Goal: Register for event/course

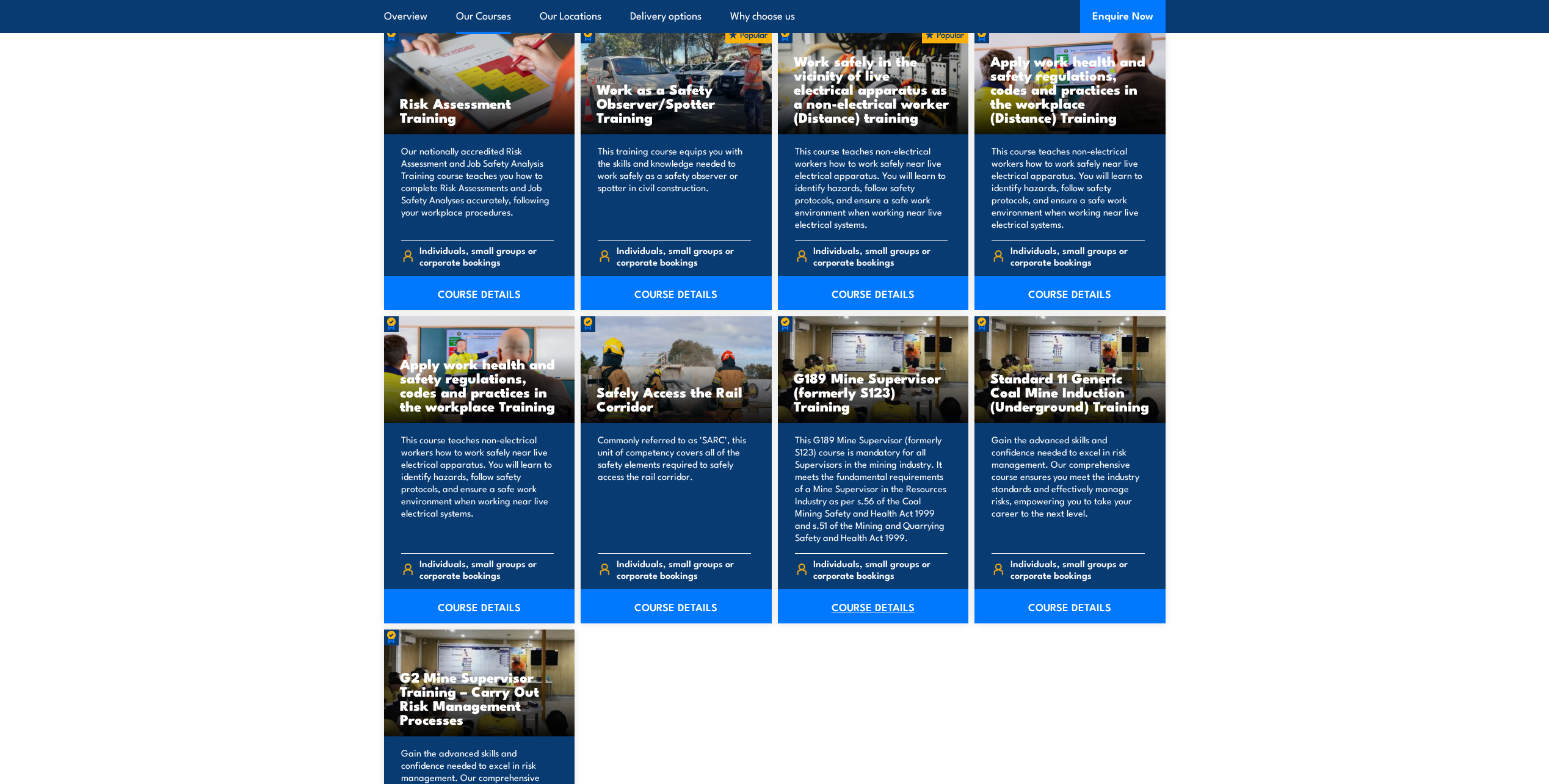
click at [880, 602] on link "COURSE DETAILS" at bounding box center [874, 606] width 191 height 34
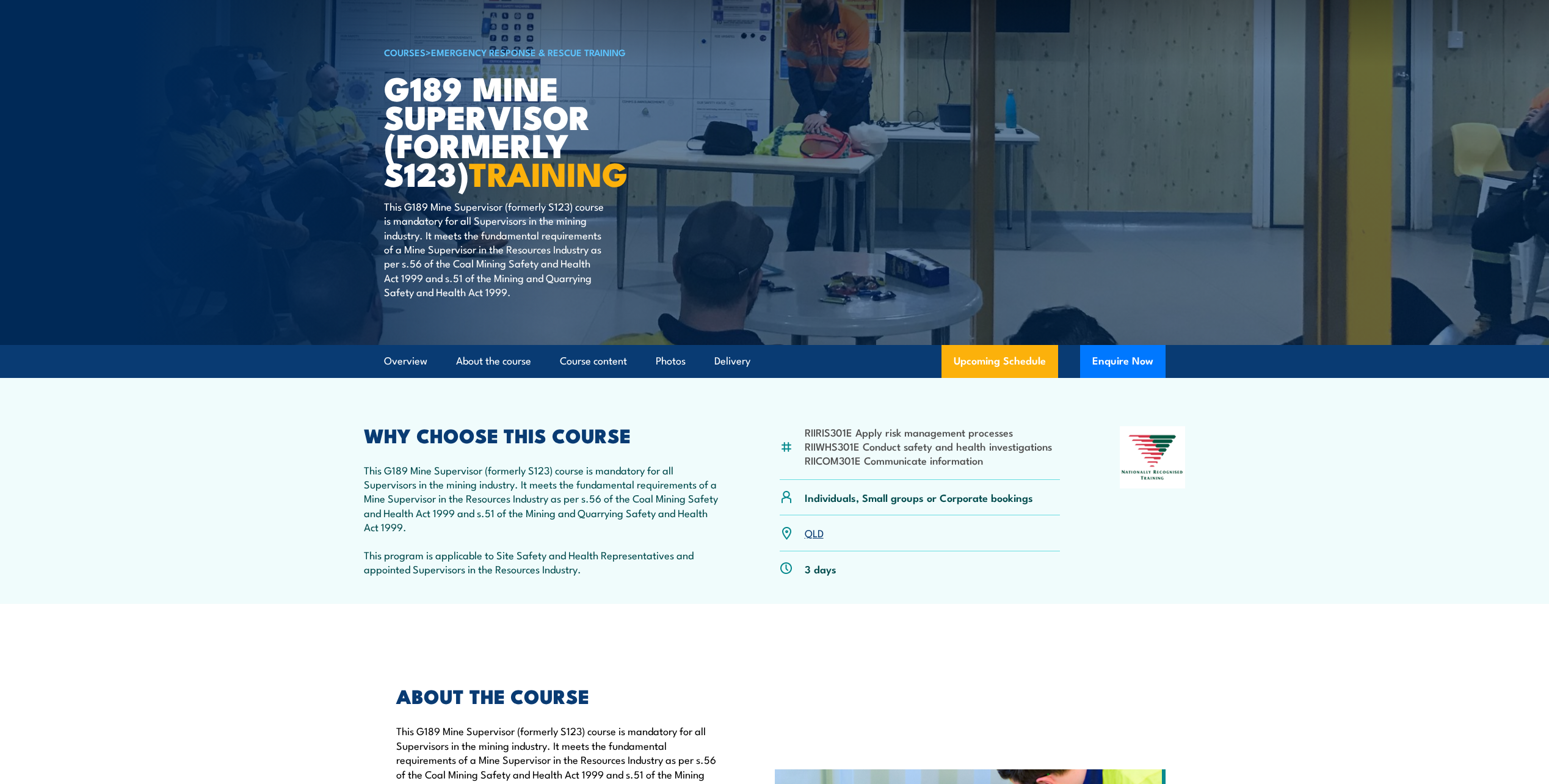
scroll to position [183, 0]
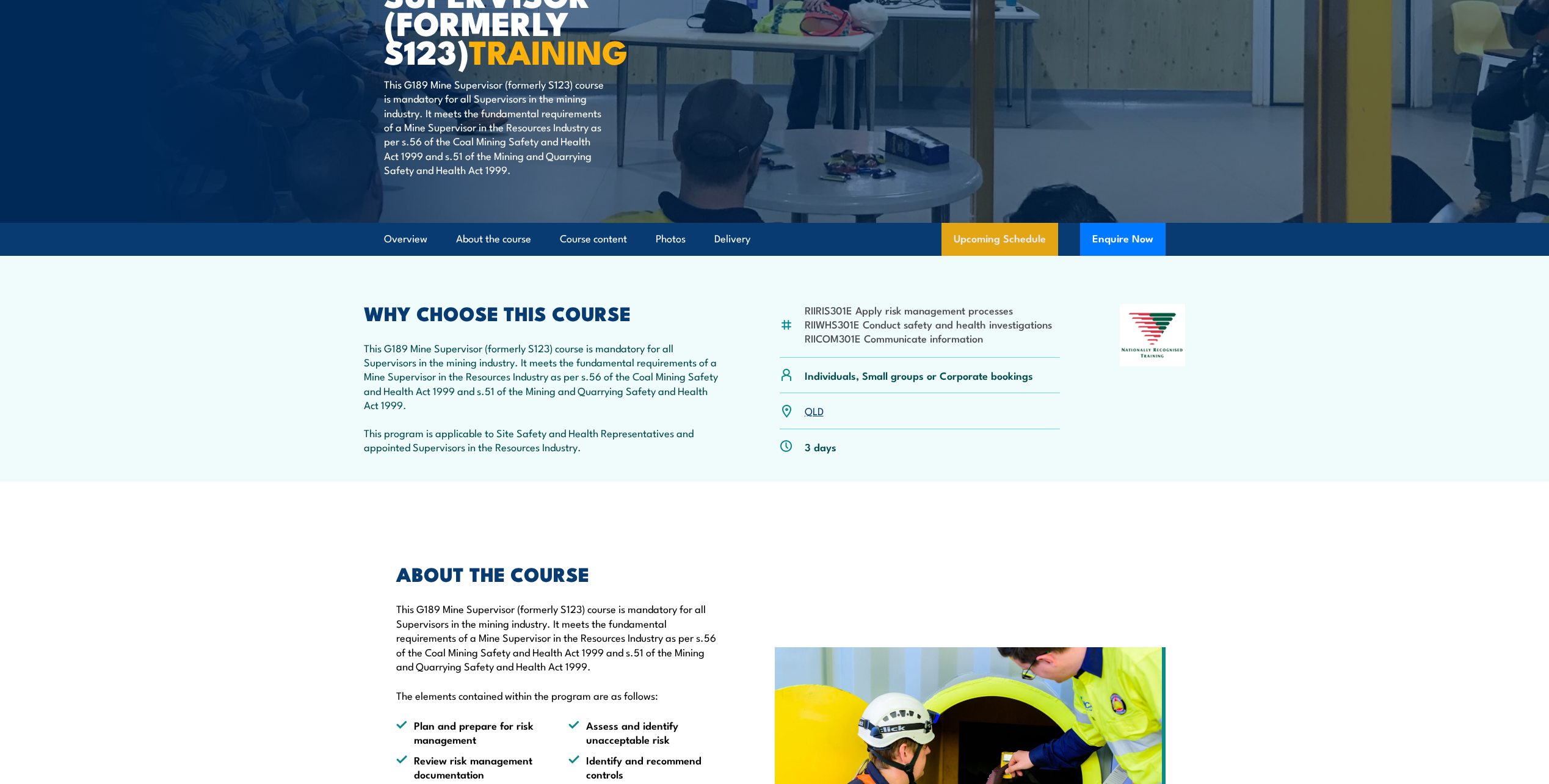
click at [1012, 238] on link "Upcoming Schedule" at bounding box center [999, 239] width 117 height 33
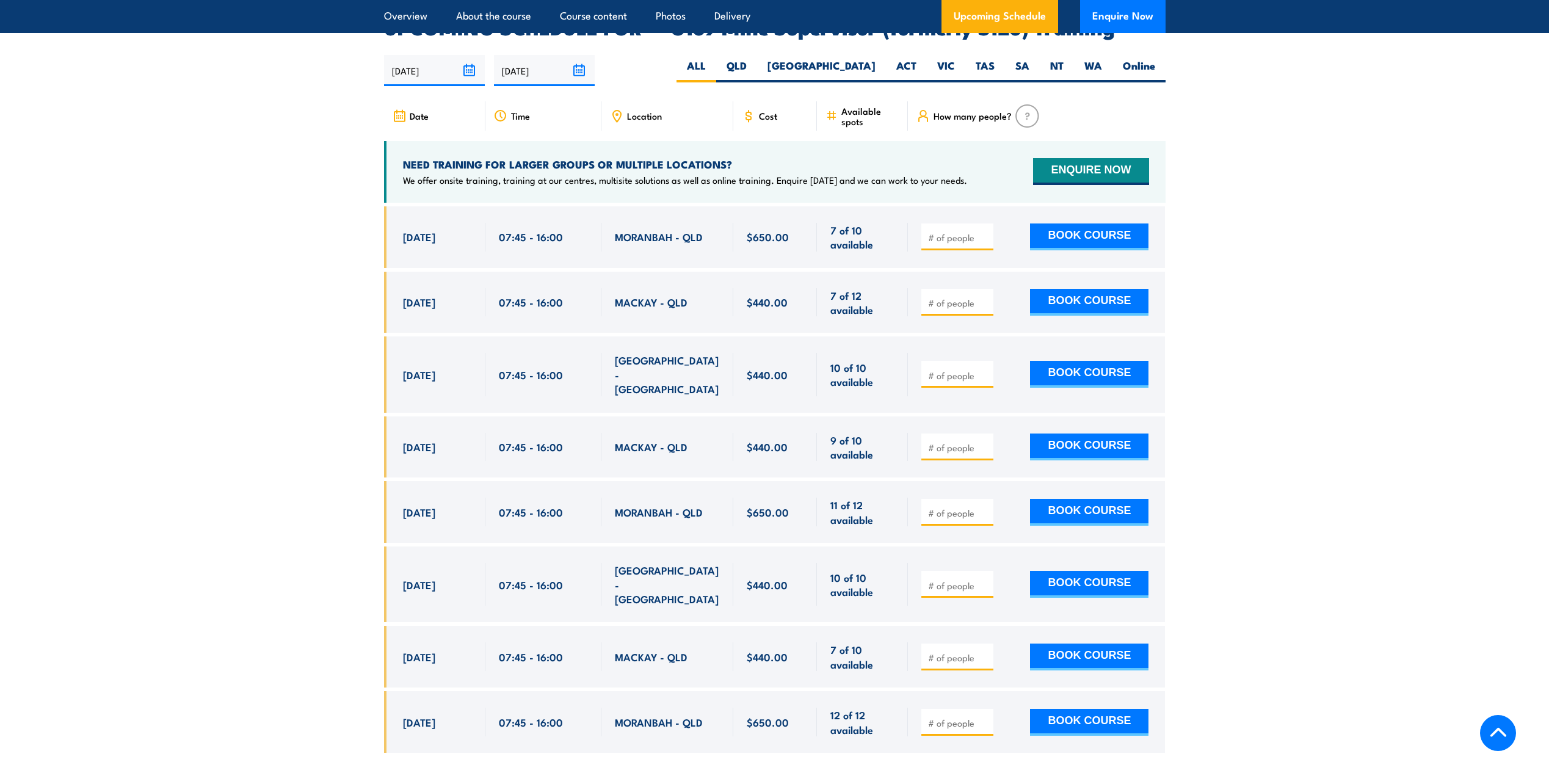
scroll to position [2019, 0]
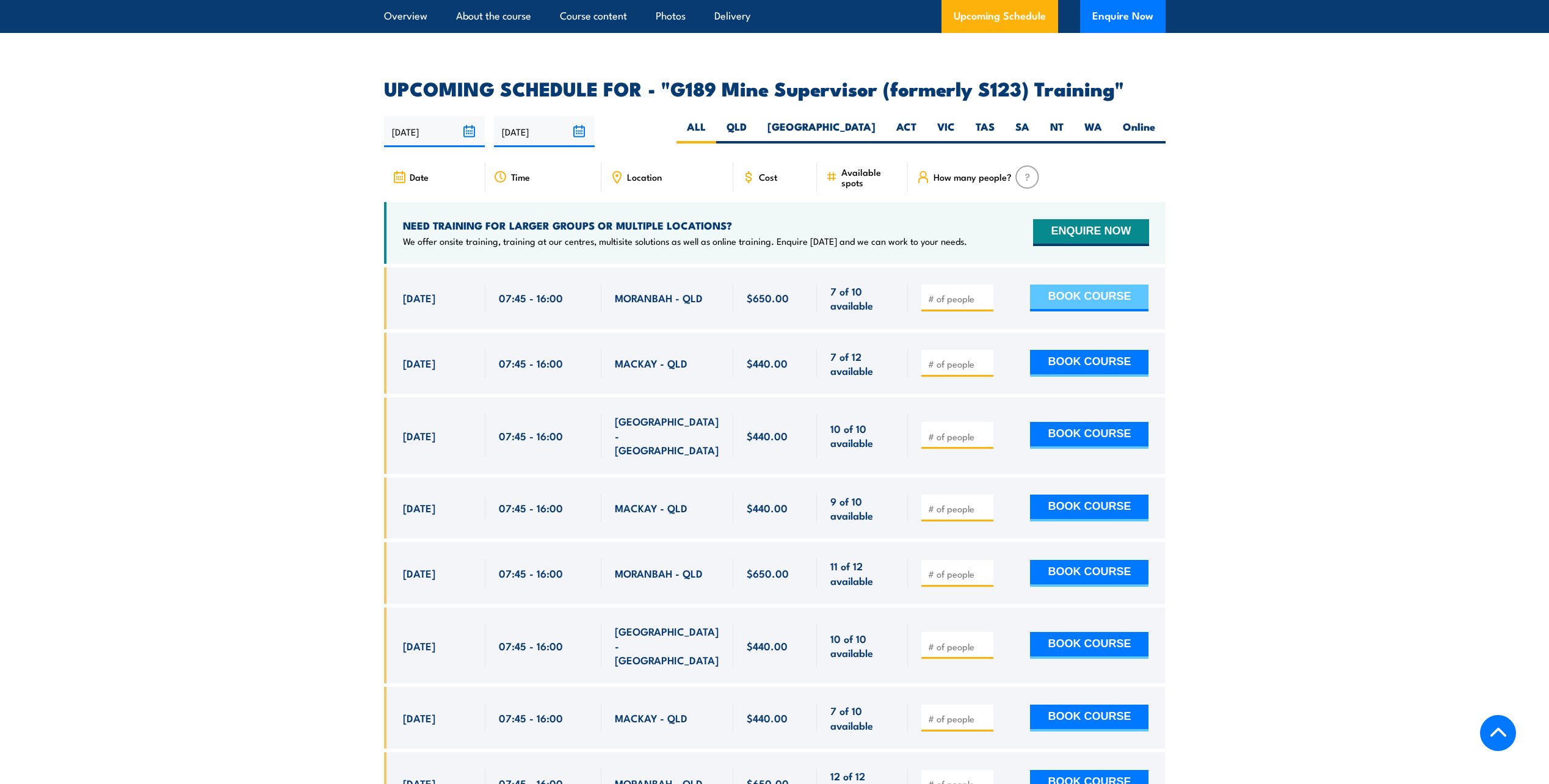
click at [1105, 285] on button "BOOK COURSE" at bounding box center [1088, 298] width 118 height 27
type input "1"
click at [1071, 285] on button "BOOK COURSE" at bounding box center [1088, 298] width 118 height 27
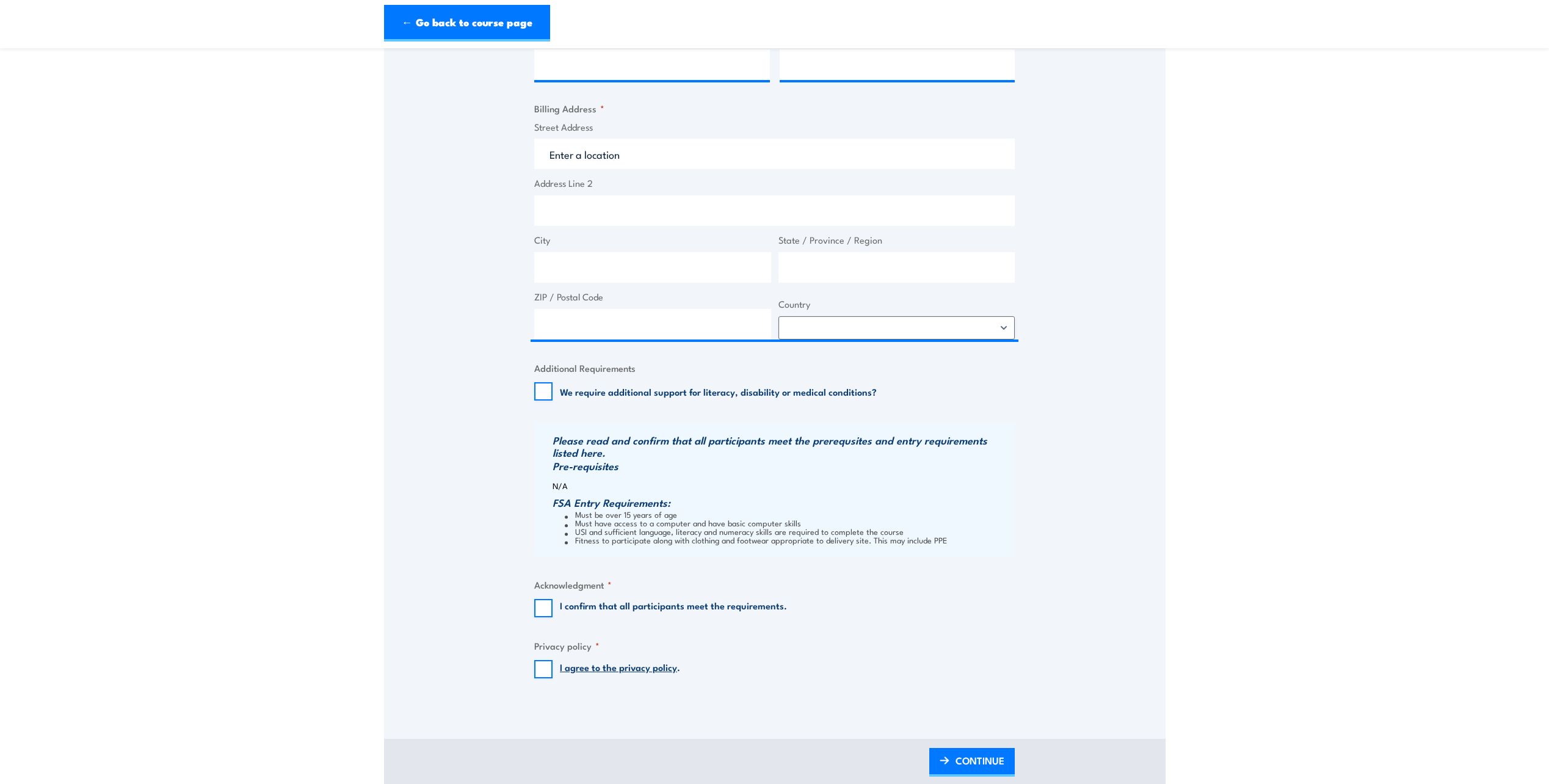
scroll to position [61, 0]
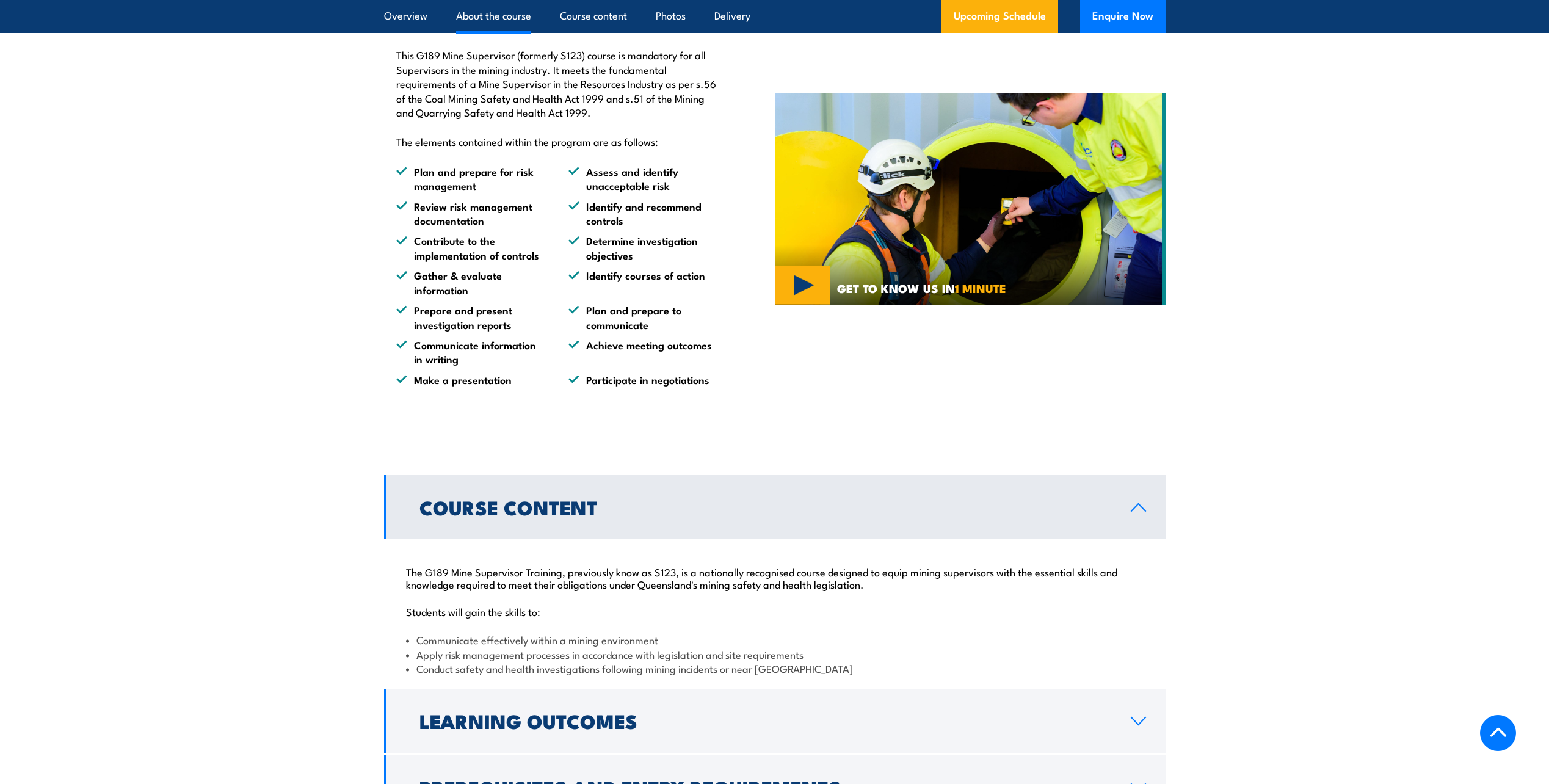
scroll to position [614, 0]
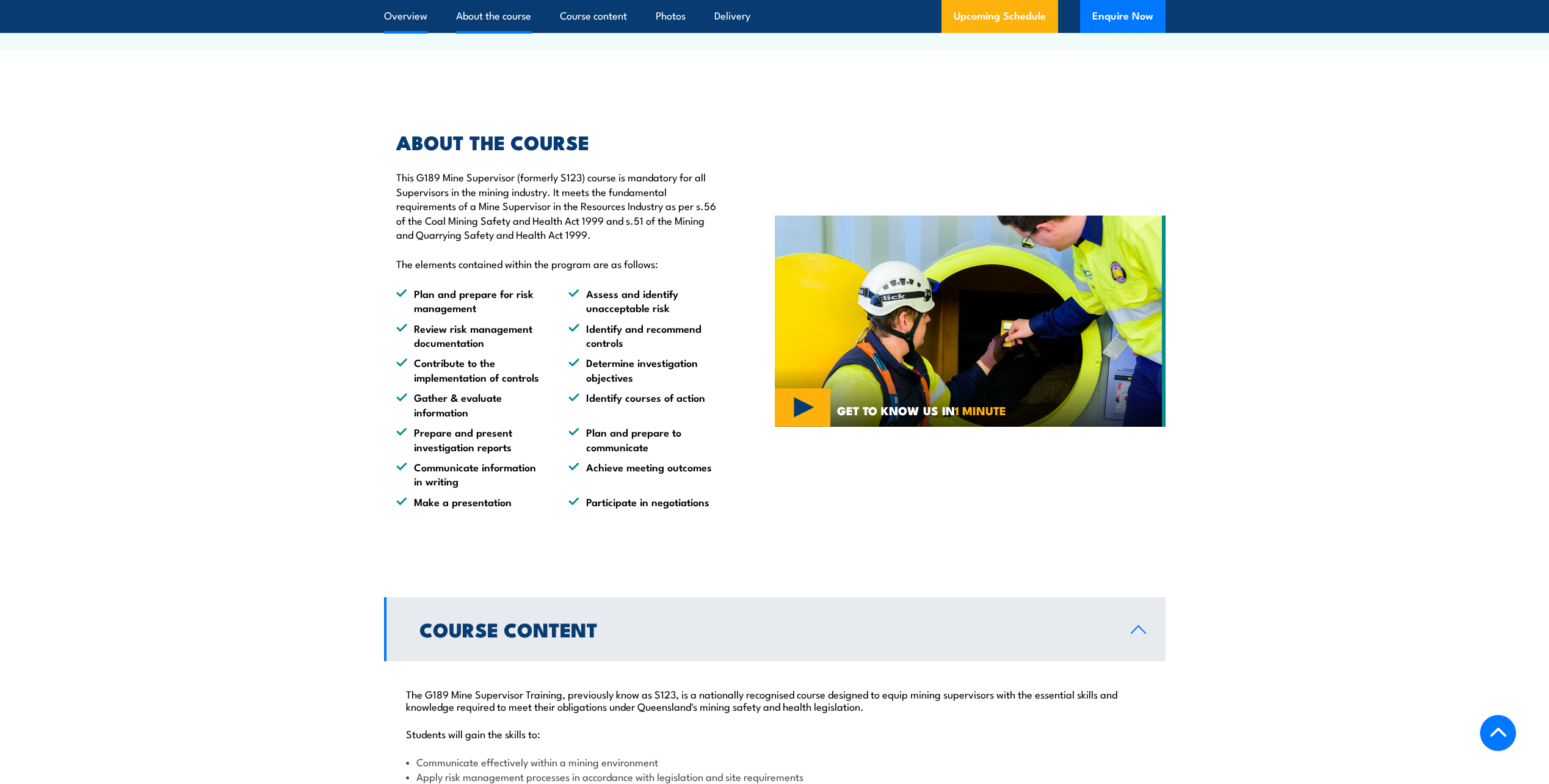
click at [393, 12] on link "Overview" at bounding box center [405, 16] width 43 height 32
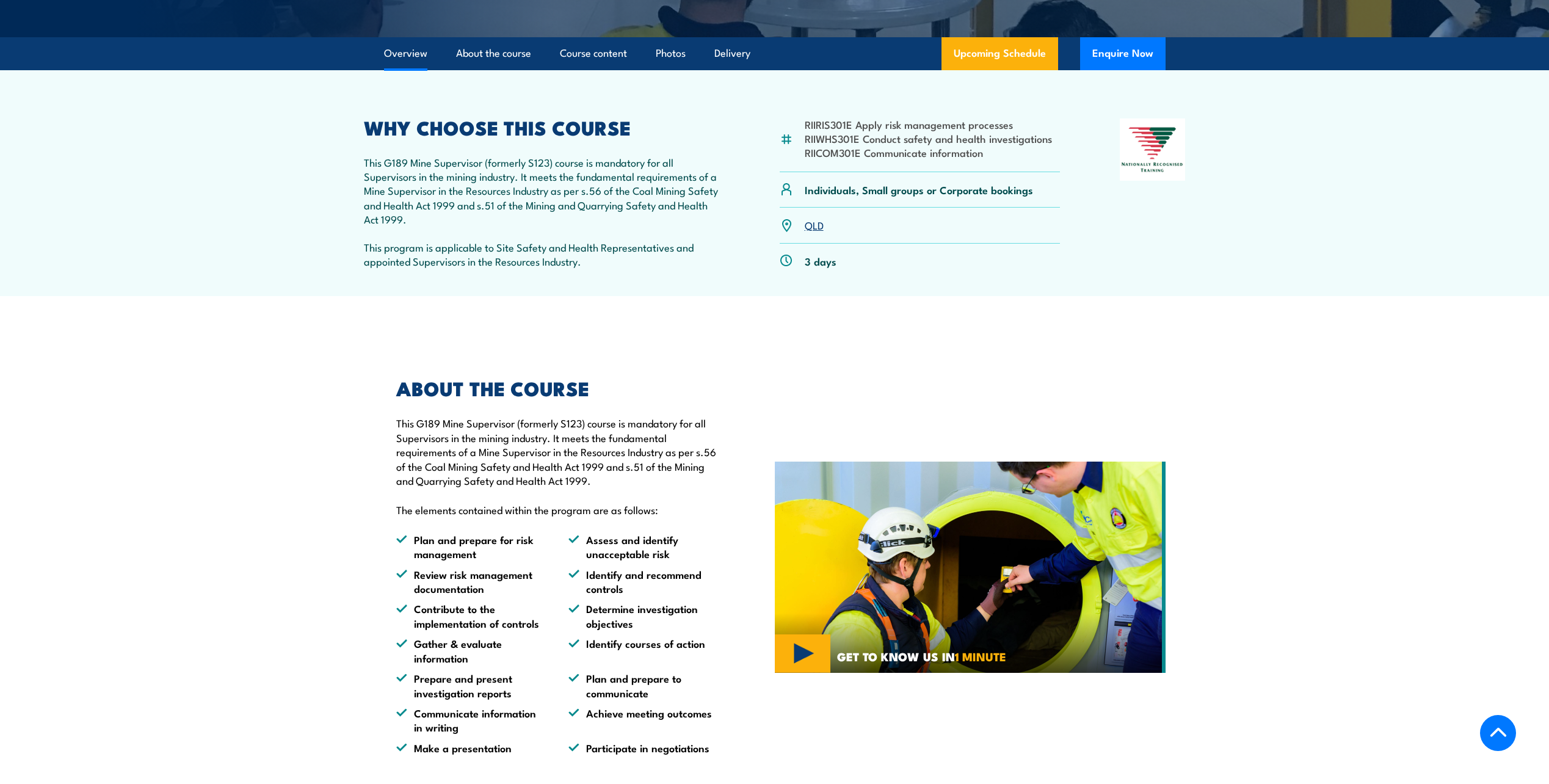
scroll to position [363, 0]
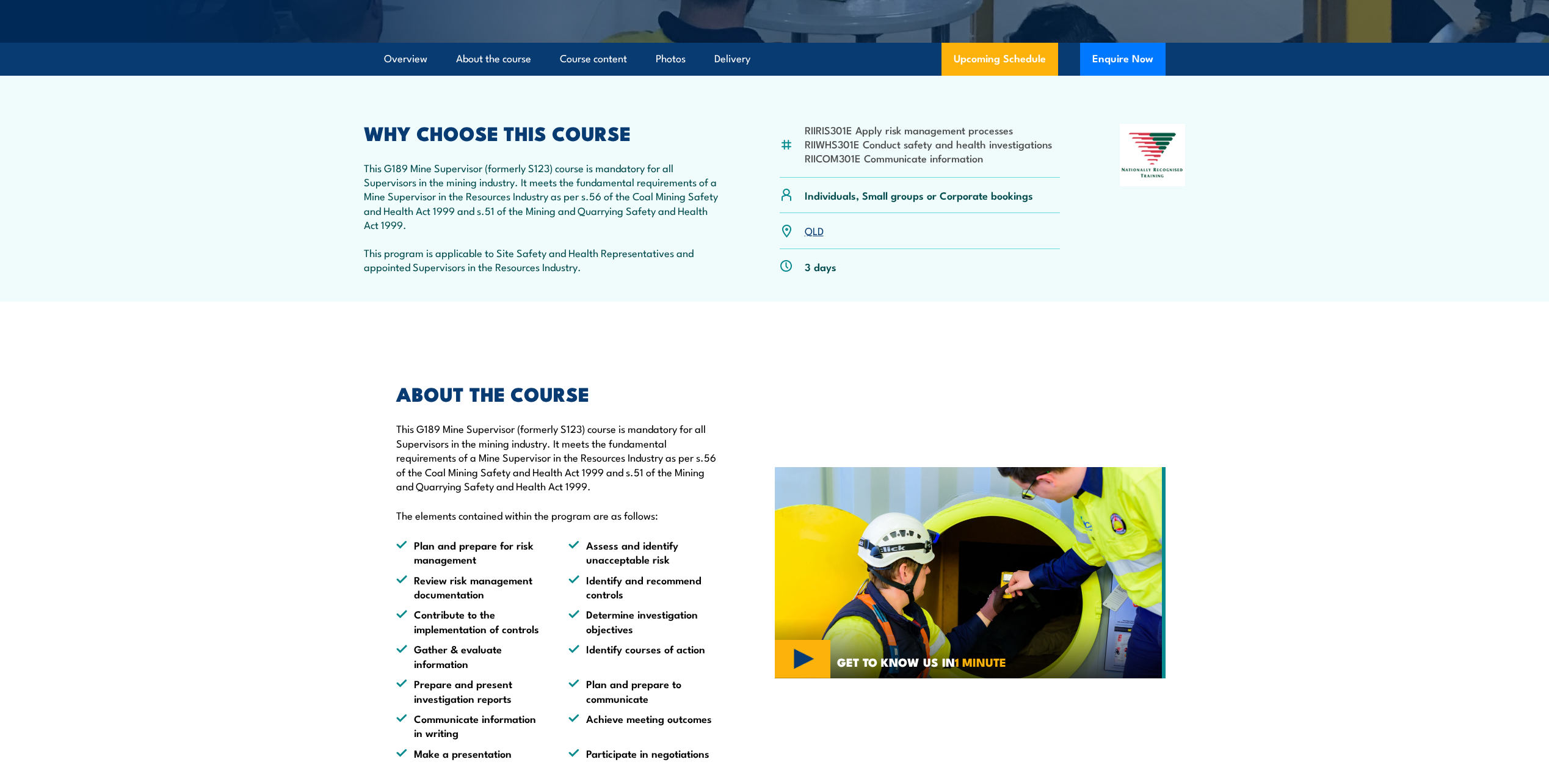
scroll to position [183, 0]
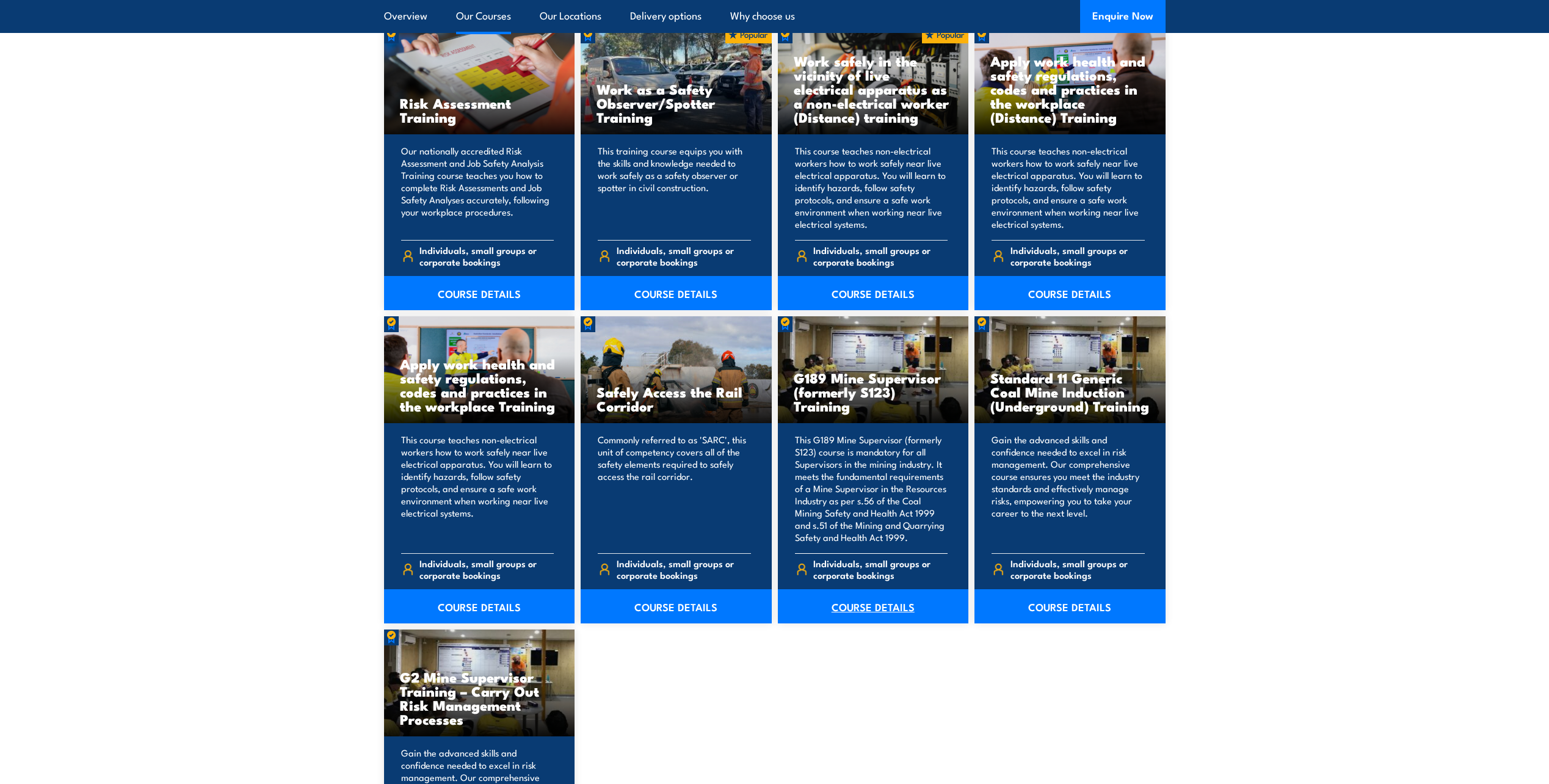
scroll to position [1685, 0]
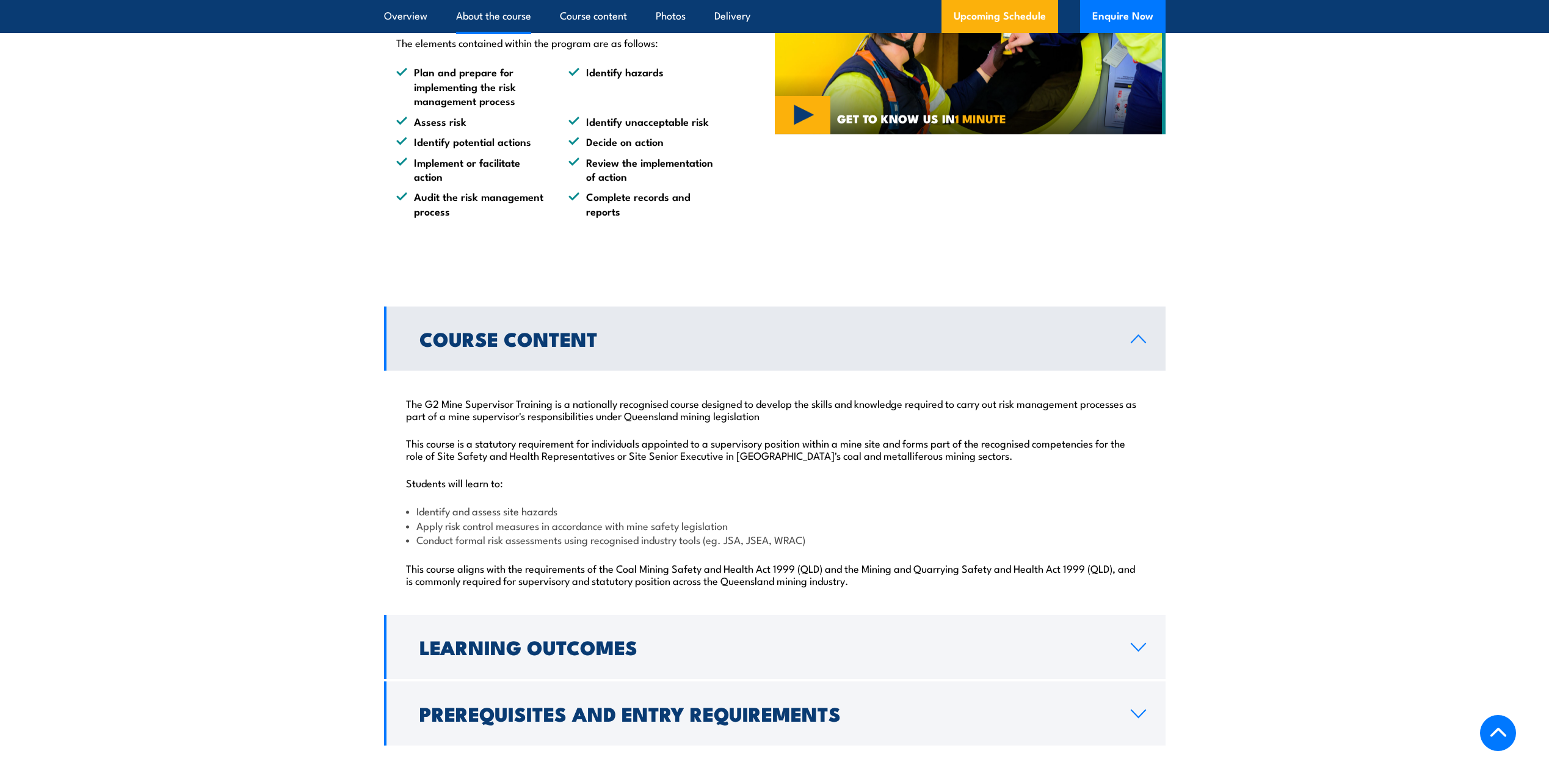
scroll to position [1038, 0]
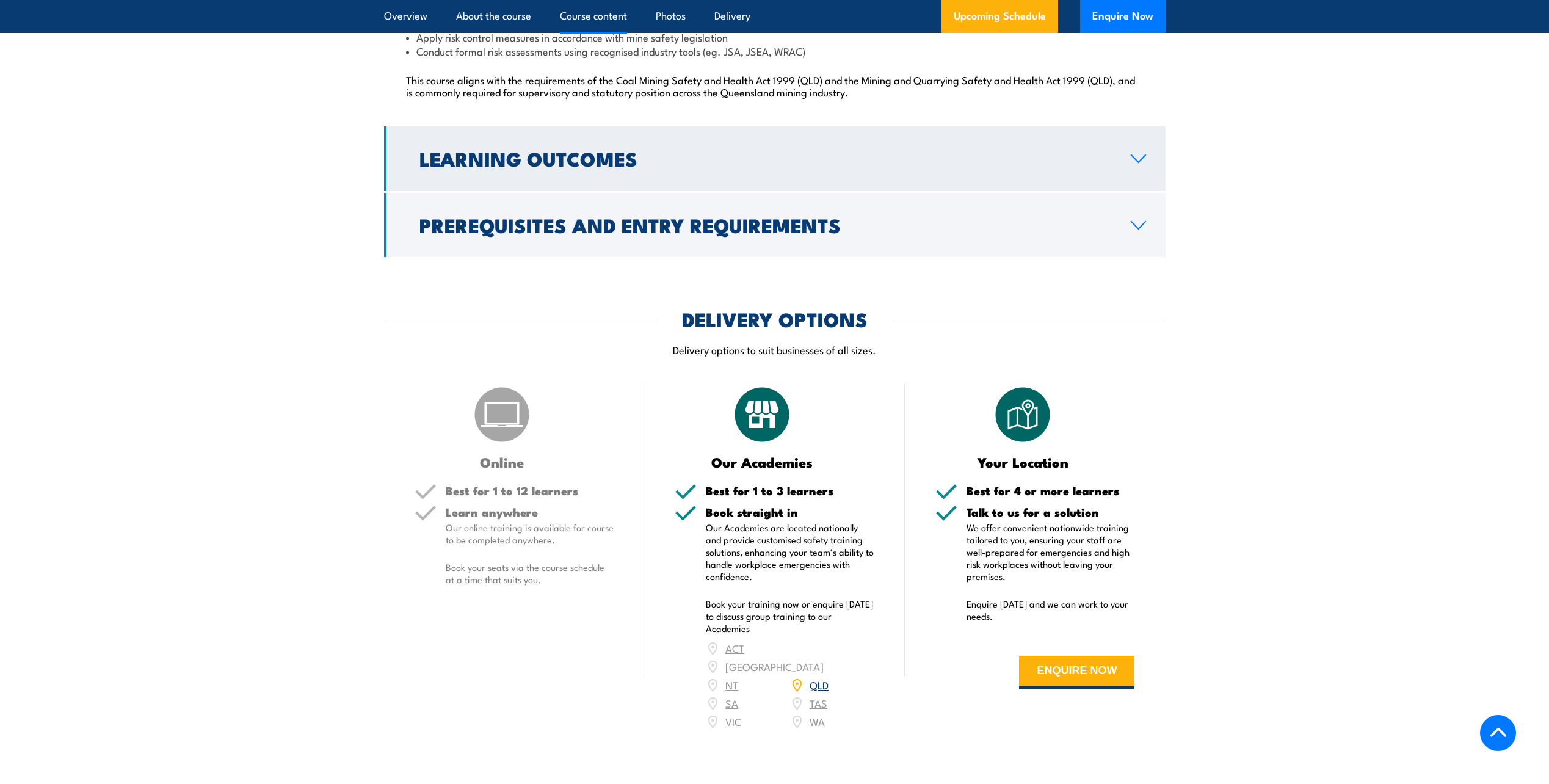
click at [1135, 191] on link "Learning Outcomes" at bounding box center [774, 158] width 781 height 64
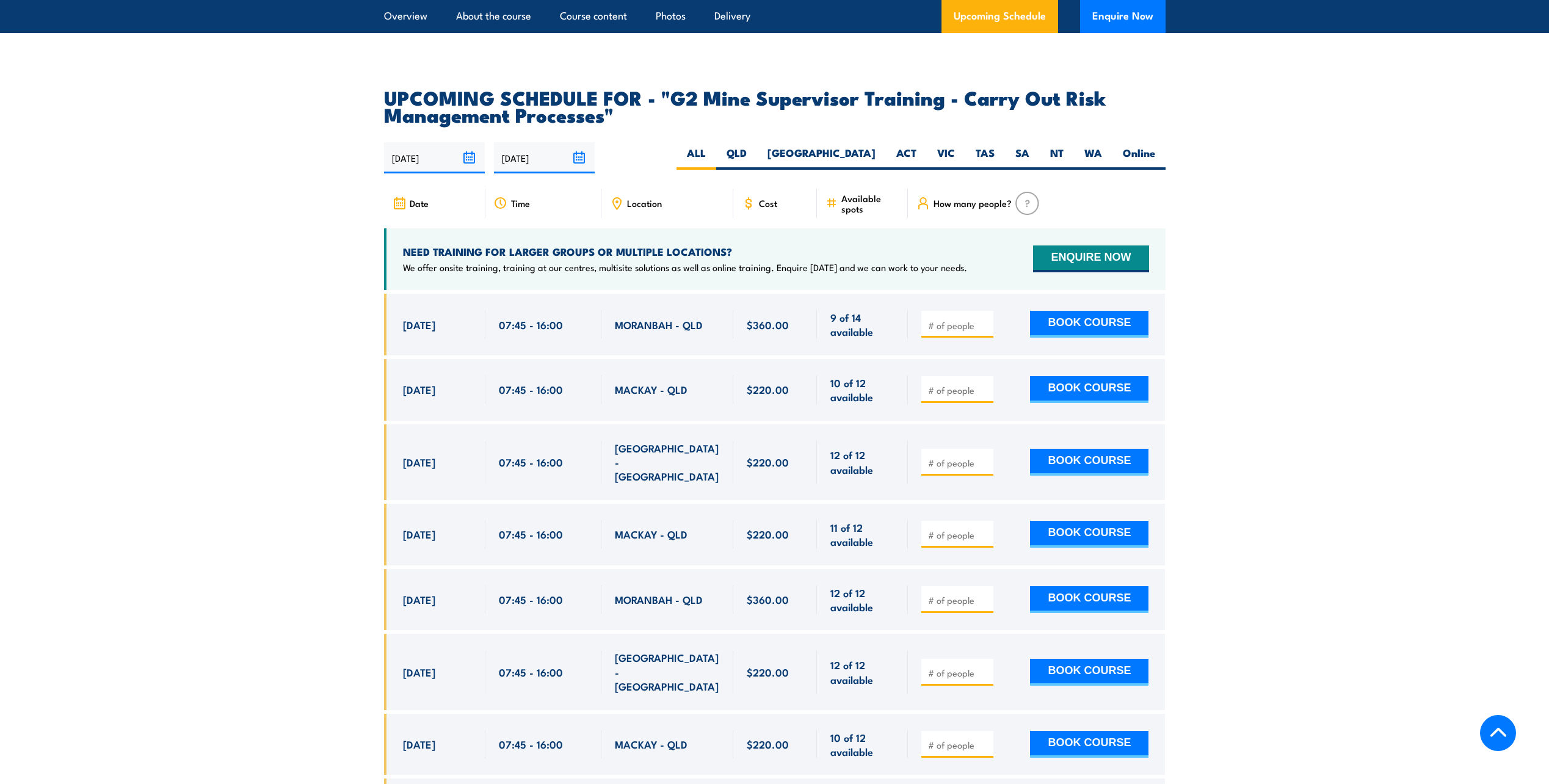
scroll to position [2012, 0]
